Goal: Task Accomplishment & Management: Manage account settings

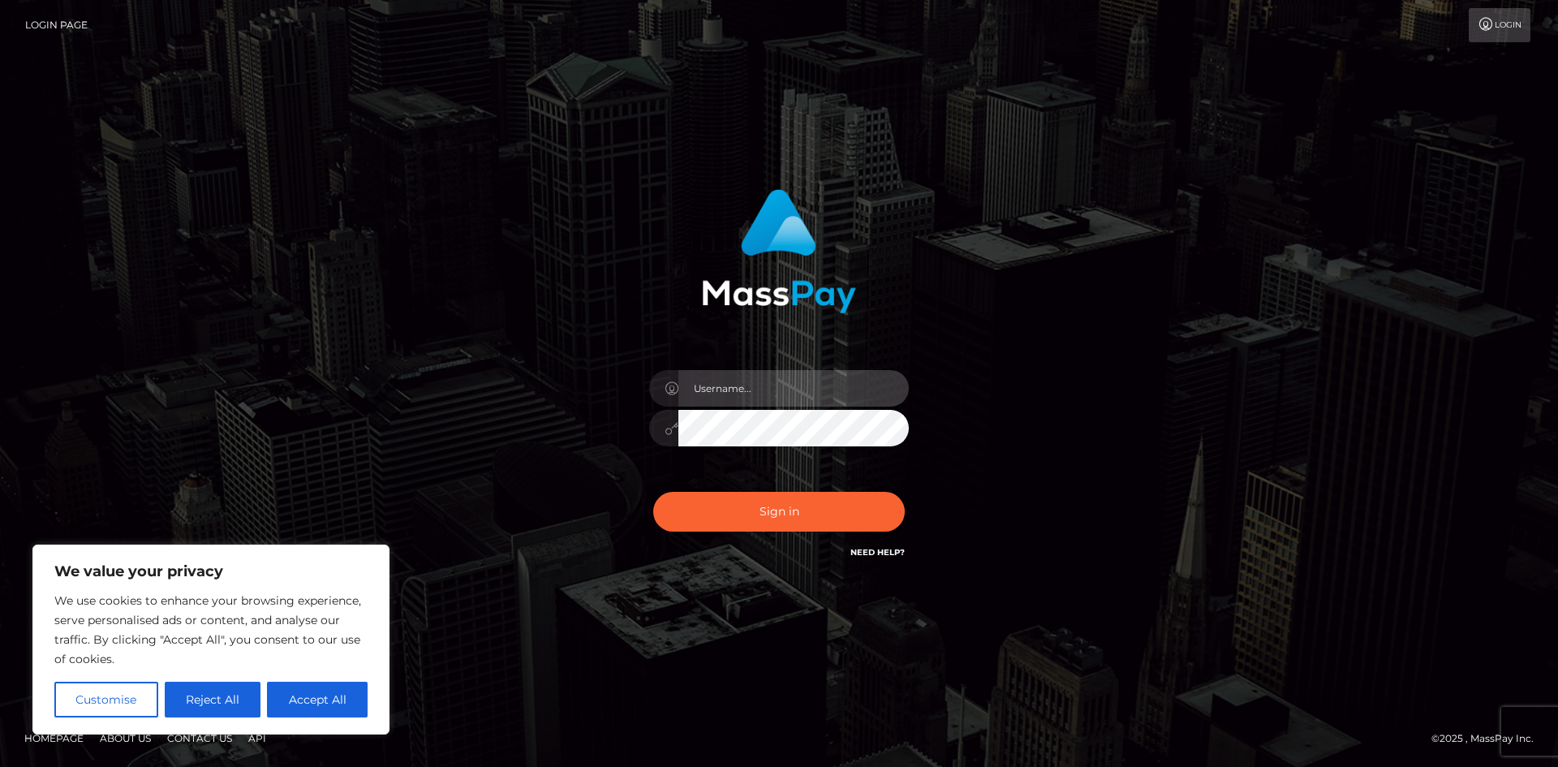
click at [717, 398] on input "text" at bounding box center [793, 388] width 230 height 37
paste input "[EMAIL_ADDRESS][DOMAIN_NAME]"
type input "[EMAIL_ADDRESS][DOMAIN_NAME]"
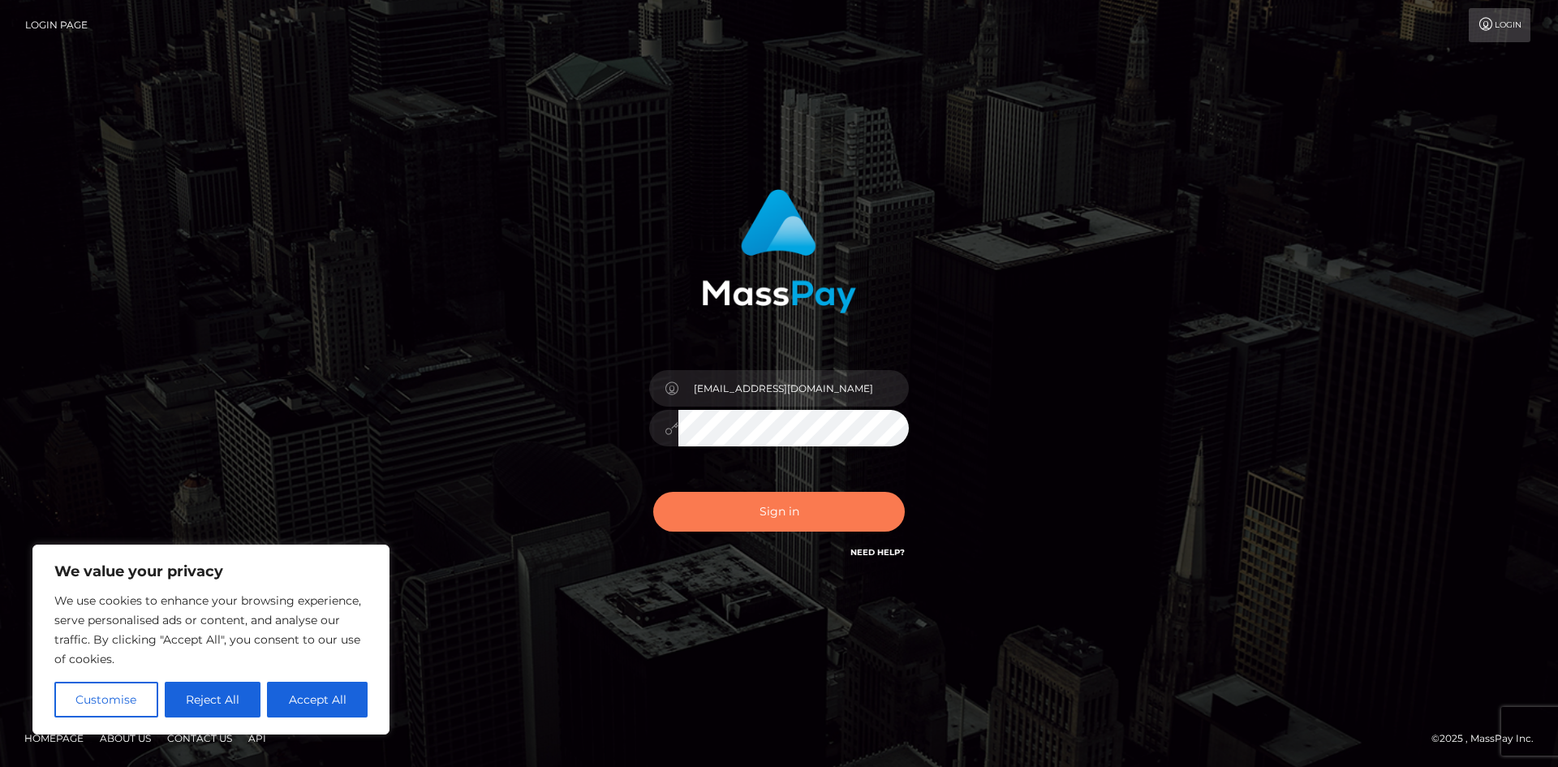
click at [781, 502] on button "Sign in" at bounding box center [778, 512] width 251 height 40
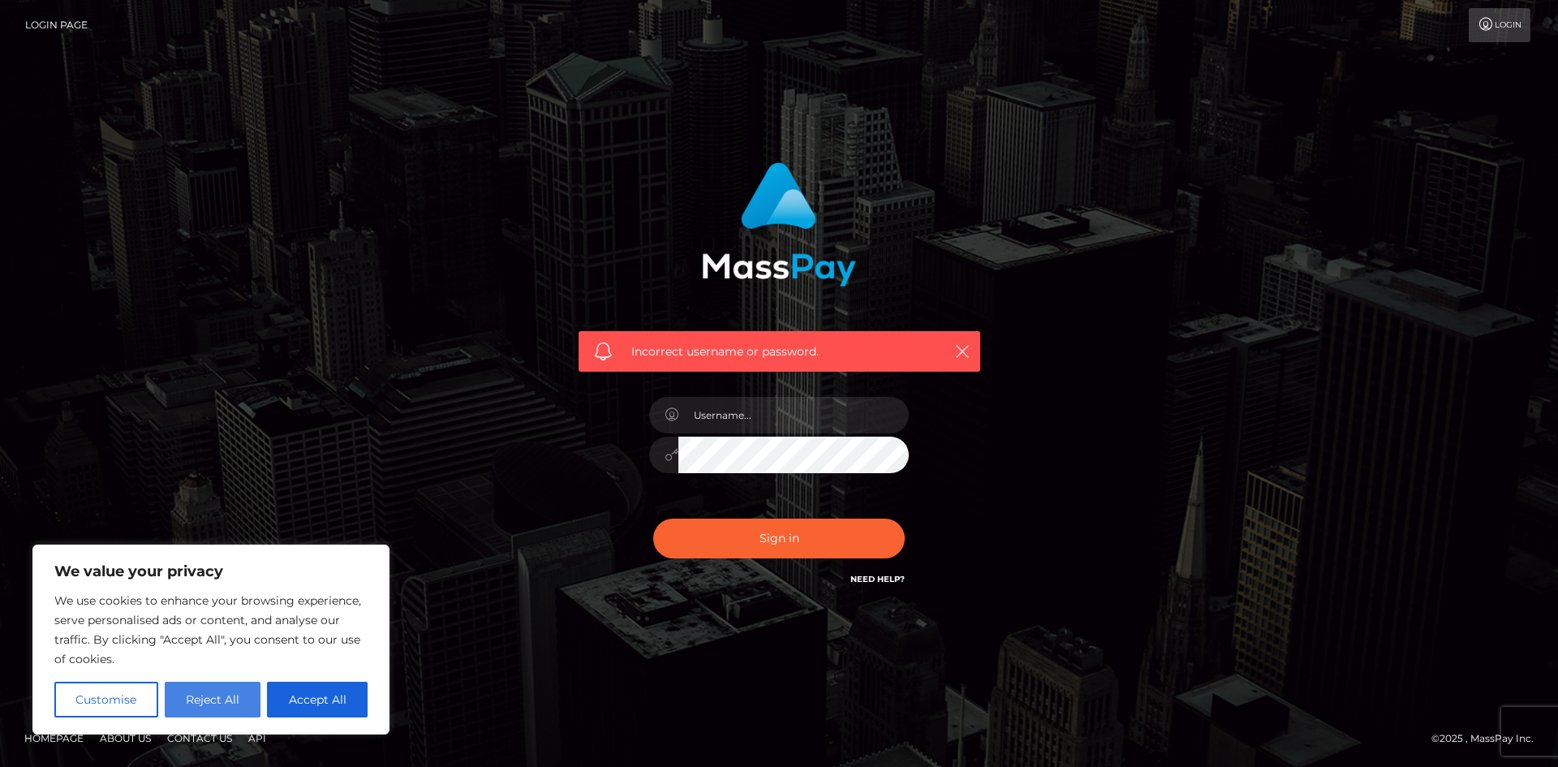
click at [239, 691] on button "Reject All" at bounding box center [213, 699] width 97 height 36
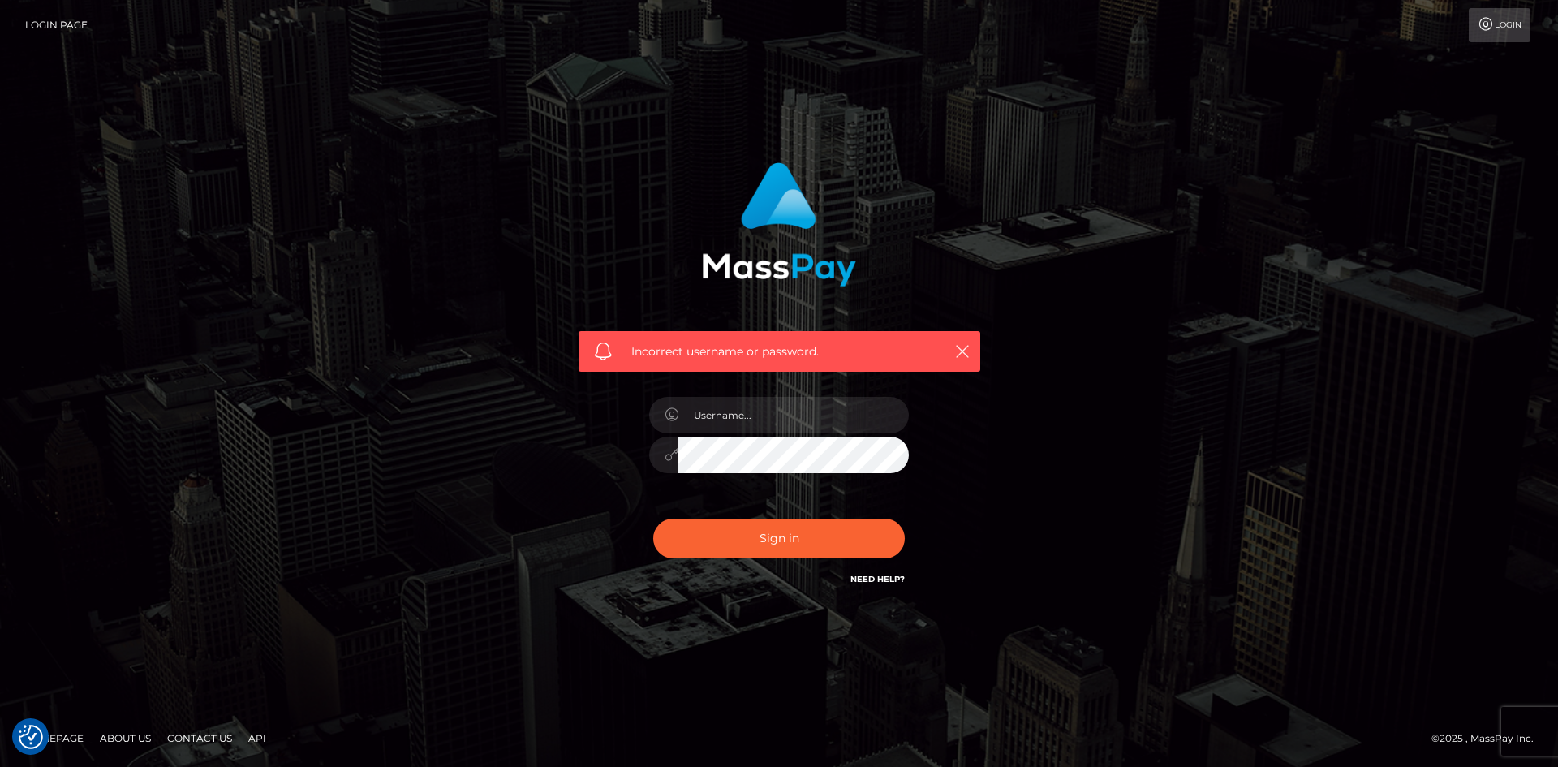
click at [1505, 29] on link "Login" at bounding box center [1499, 25] width 62 height 34
